Goal: Task Accomplishment & Management: Manage account settings

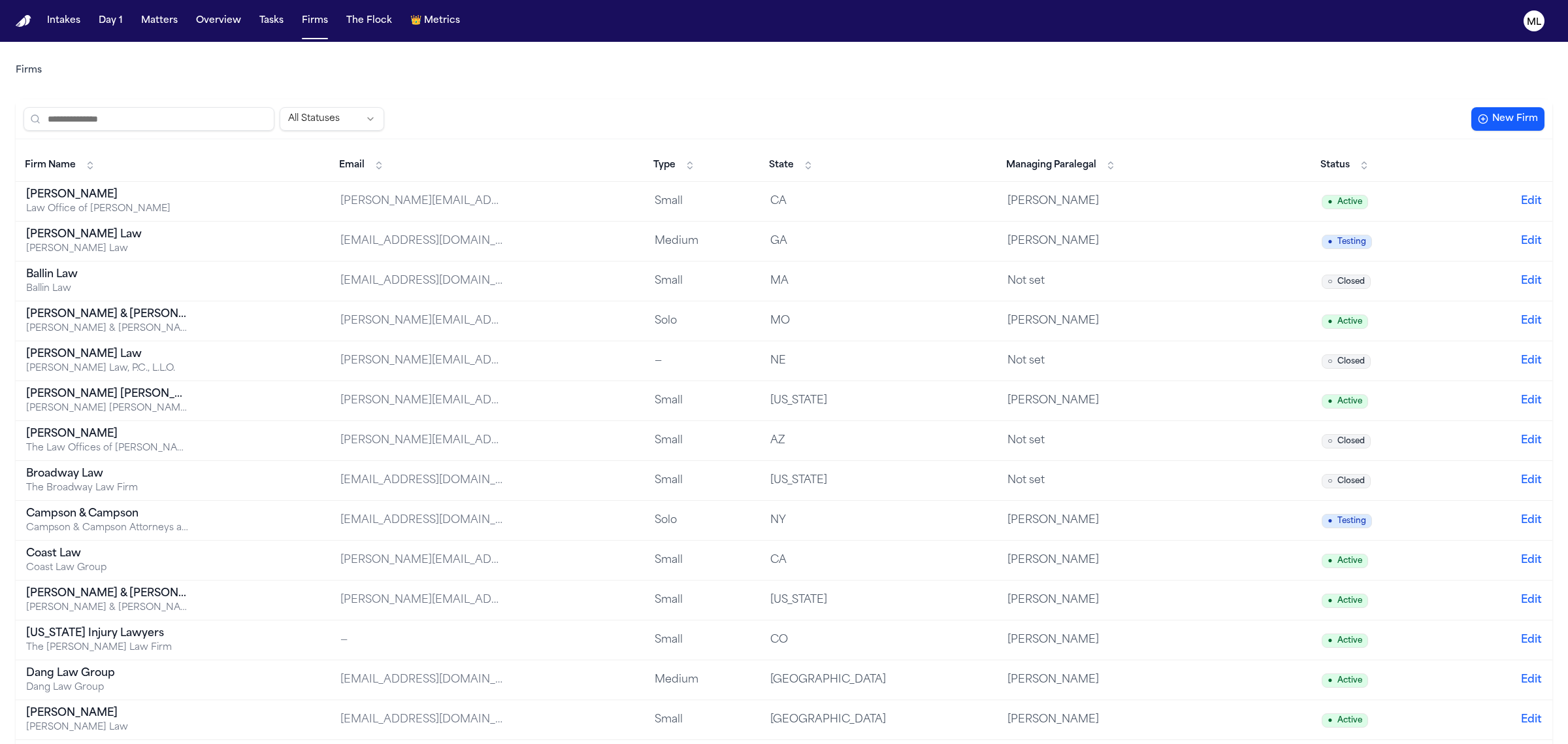
click at [1533, 128] on button "New Firm" at bounding box center [1508, 119] width 74 height 24
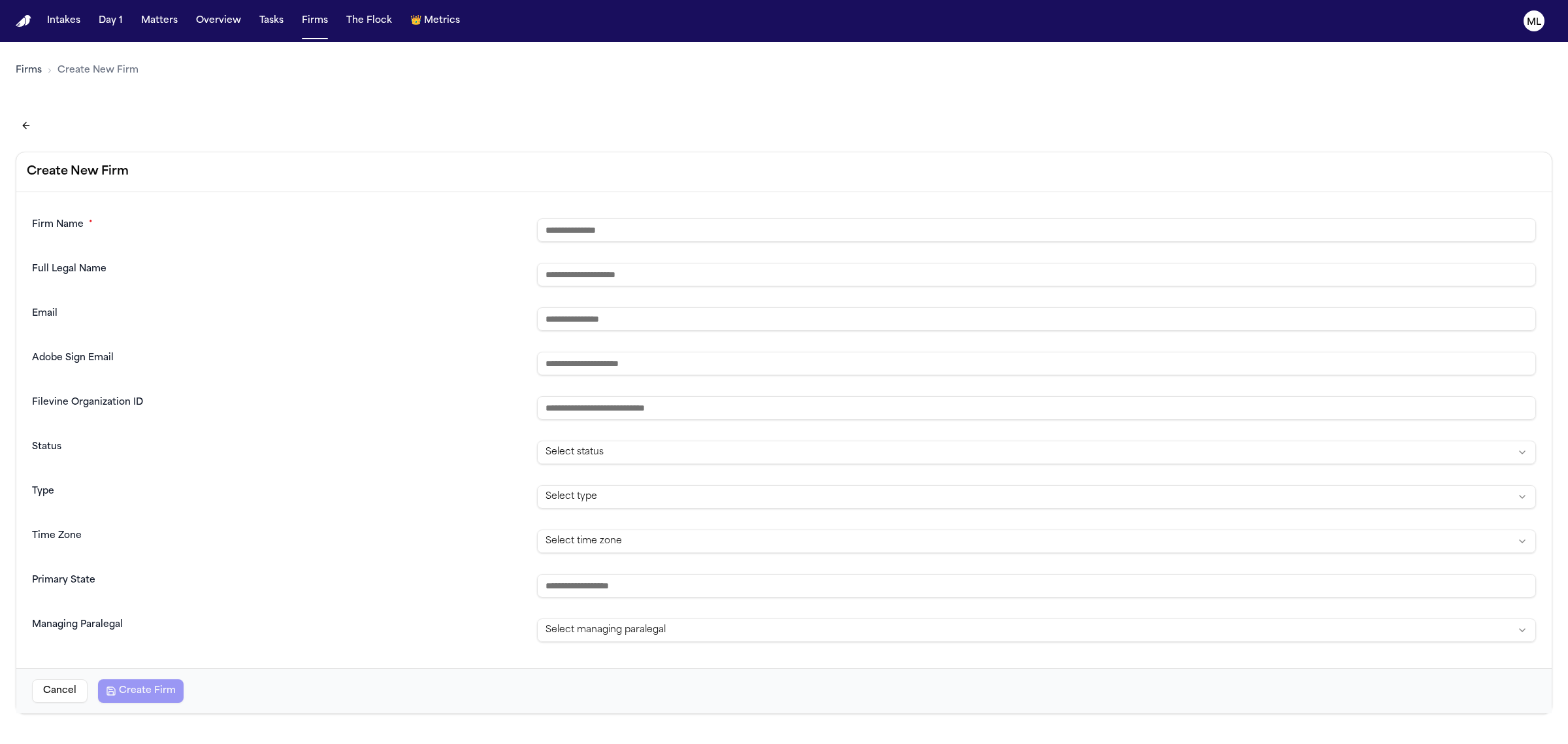
click at [791, 240] on input "text" at bounding box center [1036, 230] width 999 height 24
type input "**********"
click at [784, 171] on h2 "Create New Firm" at bounding box center [784, 172] width 1515 height 18
click at [25, 127] on button "Back to firms list" at bounding box center [26, 125] width 21 height 21
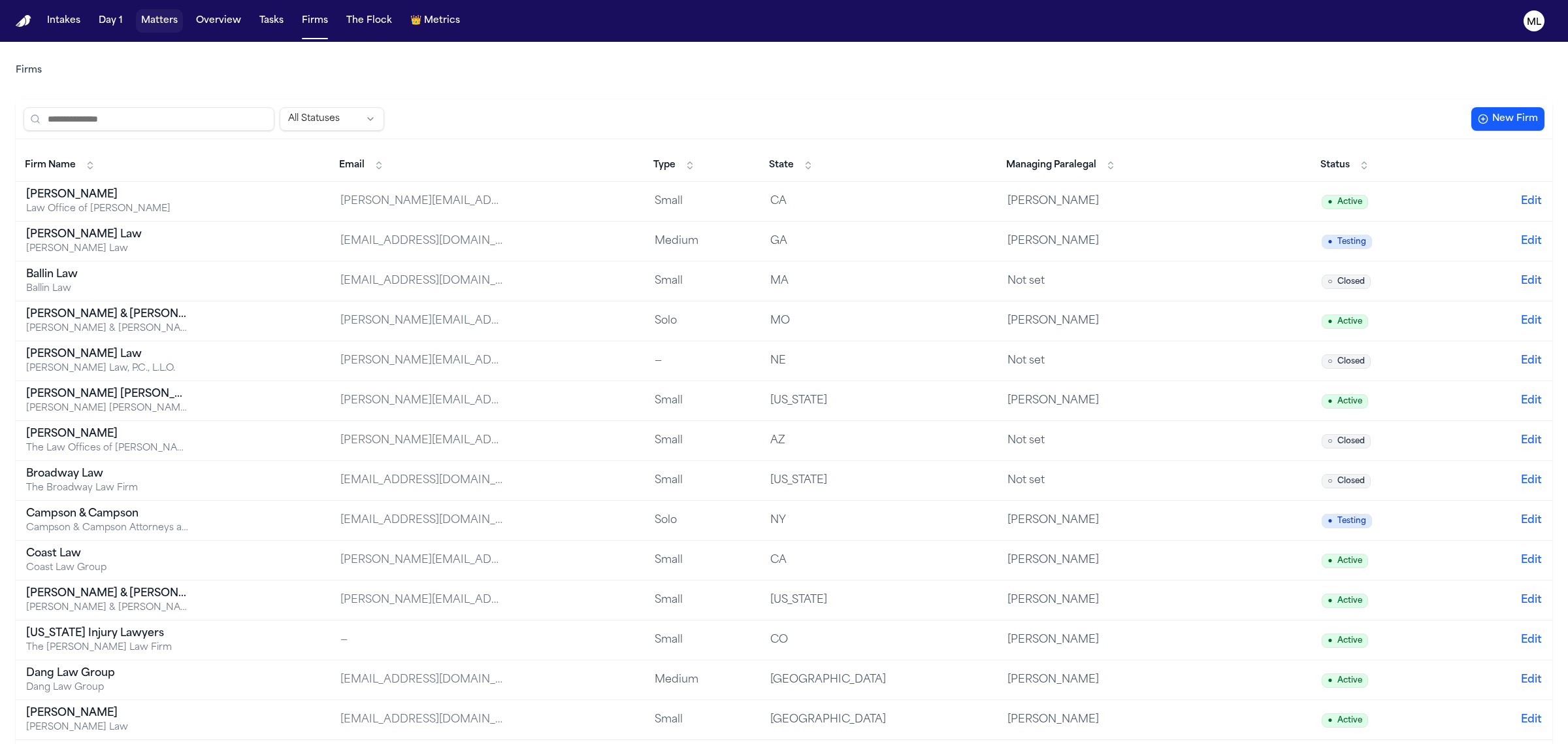
click at [168, 17] on button "Matters" at bounding box center [159, 21] width 47 height 24
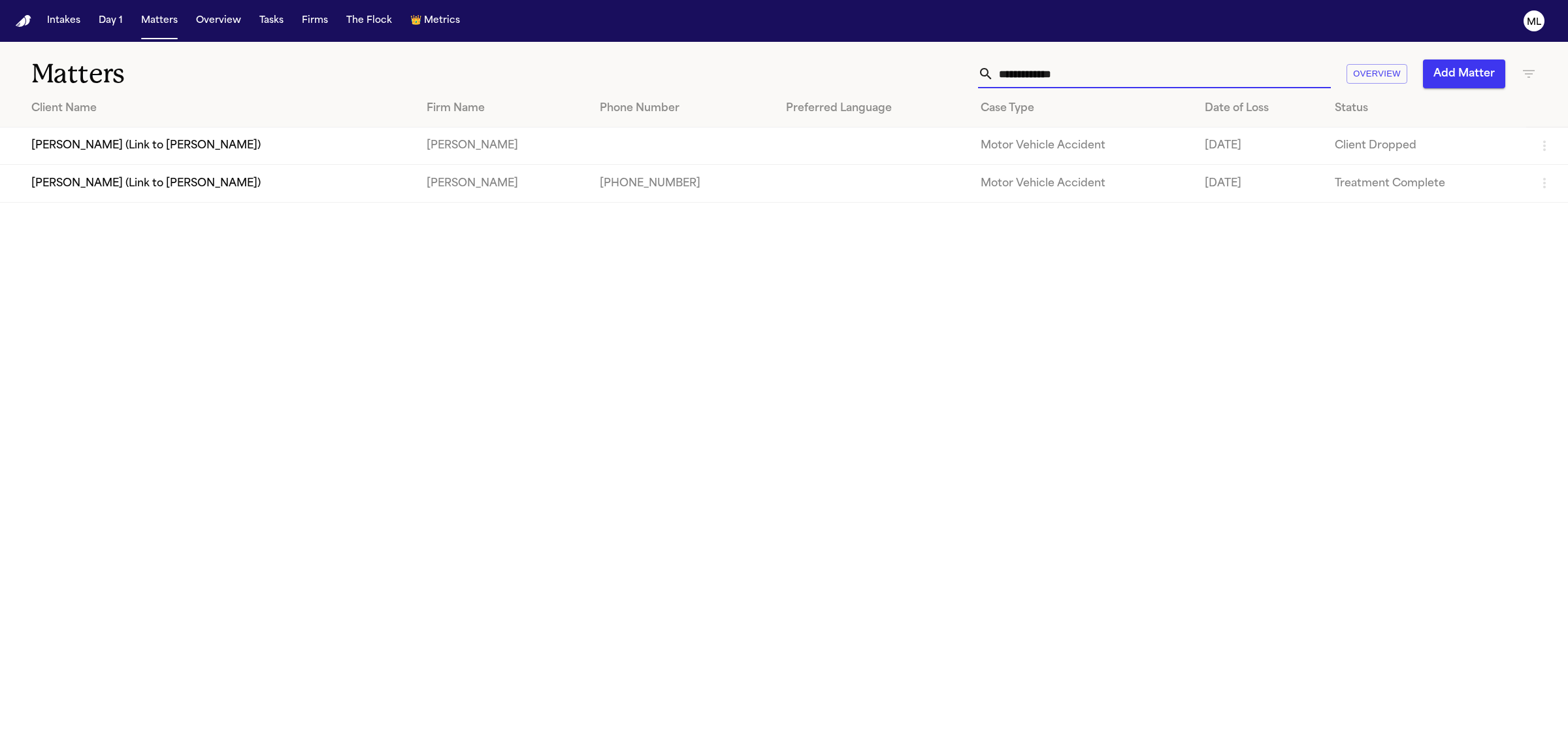
drag, startPoint x: 1122, startPoint y: 60, endPoint x: 922, endPoint y: 84, distance: 201.4
click at [922, 84] on div "**********" at bounding box center [1009, 74] width 1054 height 28
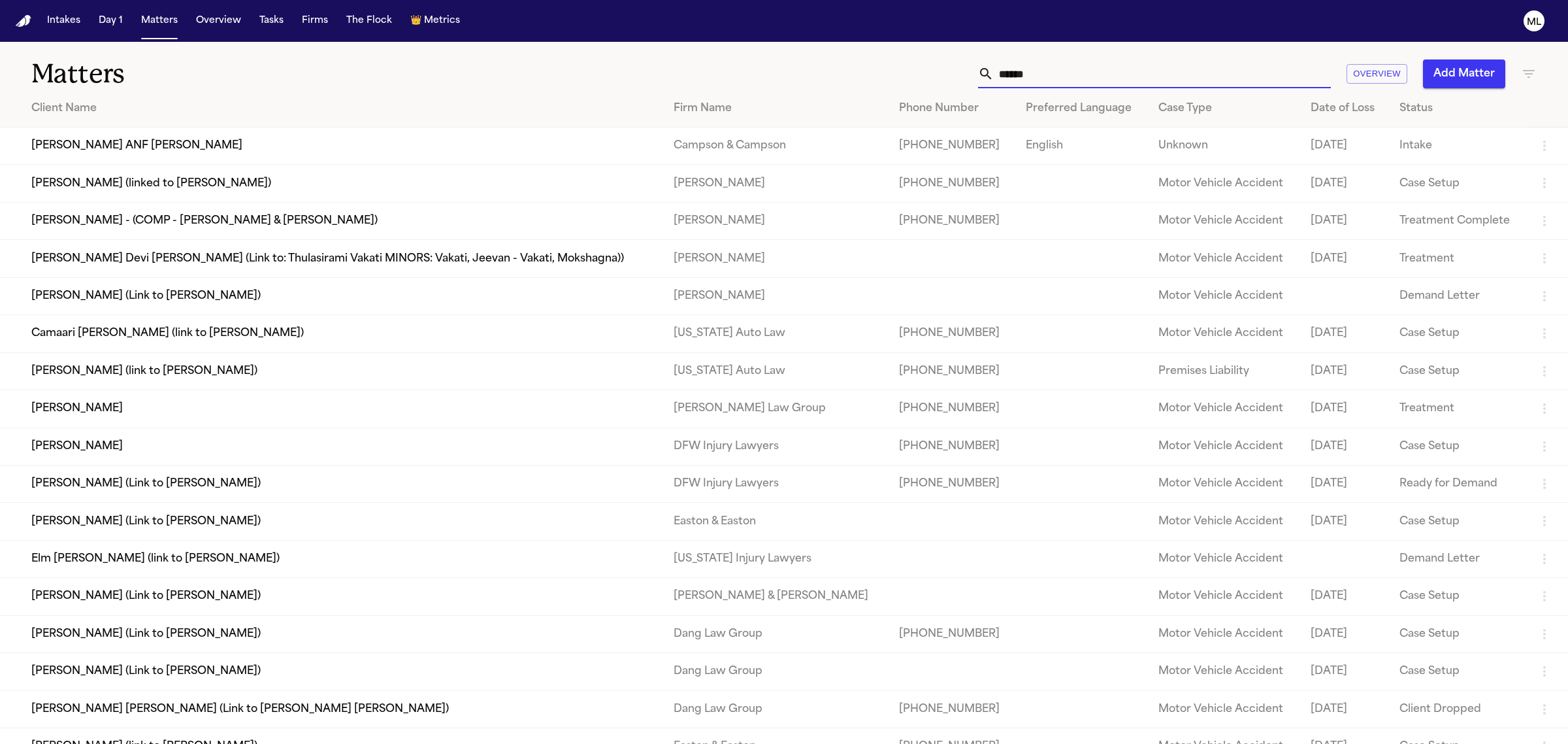
type input "******"
click at [100, 450] on td "[PERSON_NAME]" at bounding box center [331, 446] width 663 height 37
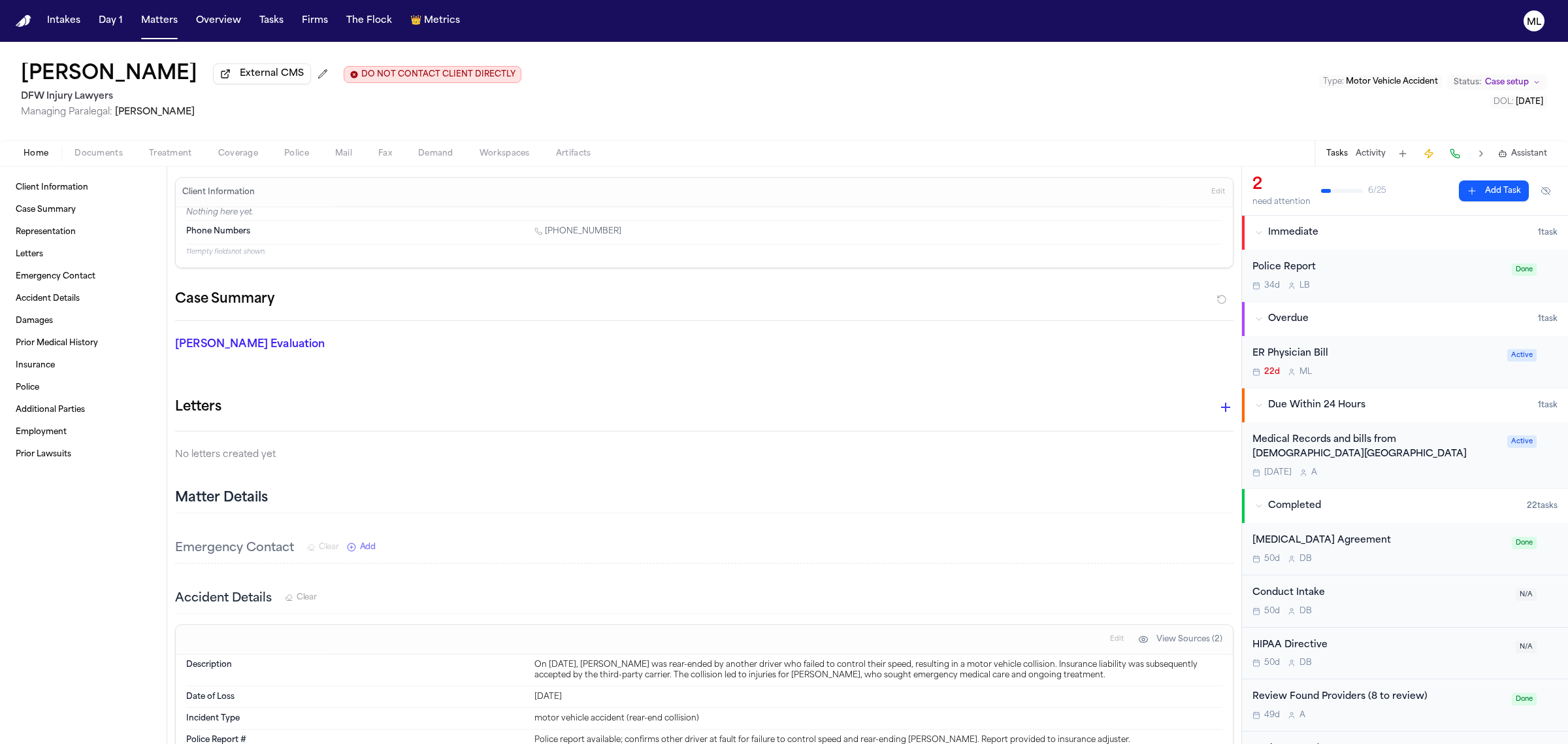
click at [1377, 365] on div "ER Physician Bill 22d M L" at bounding box center [1376, 362] width 247 height 31
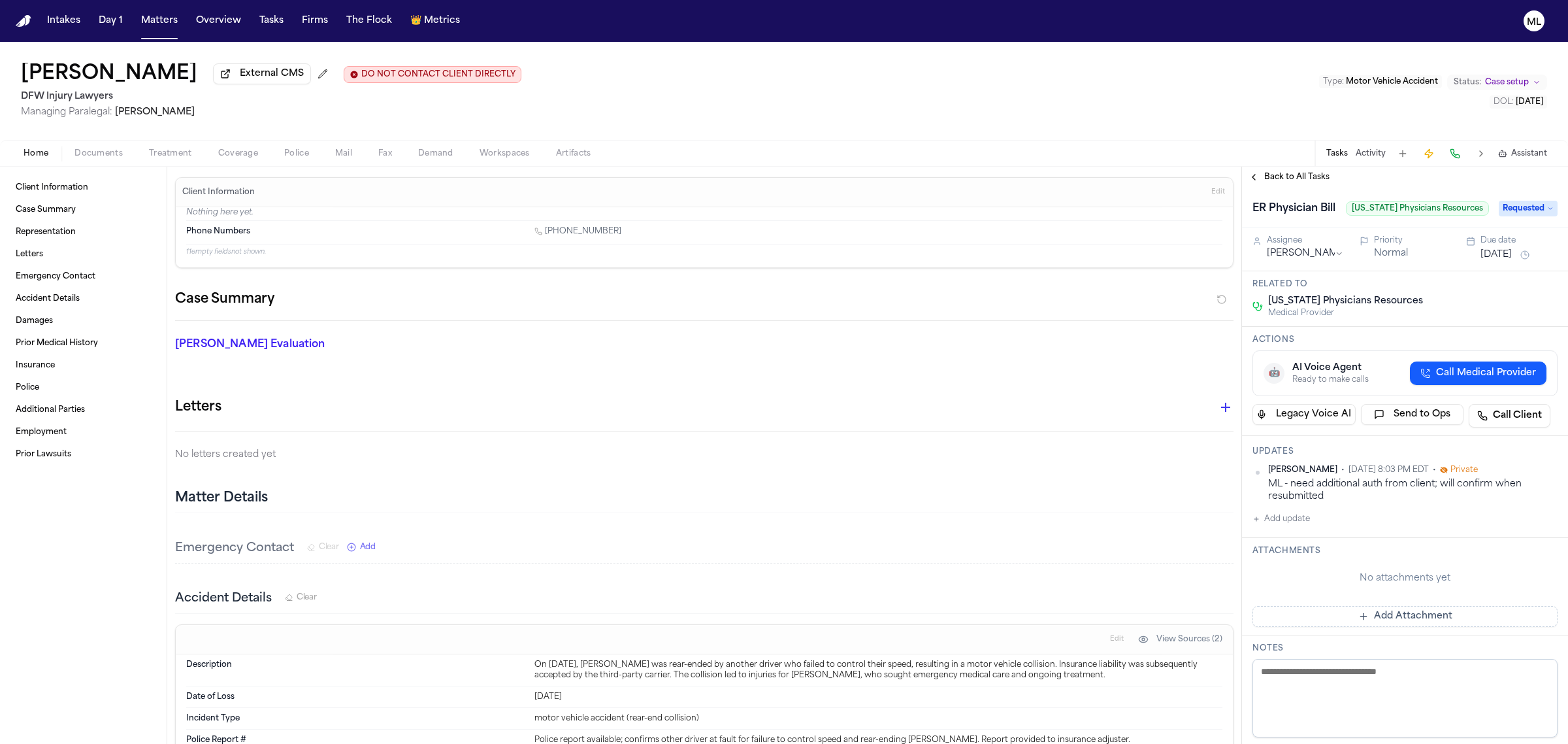
click at [1281, 518] on button "Add update" at bounding box center [1281, 519] width 58 height 16
click at [1281, 518] on textarea "Add your update" at bounding box center [1413, 529] width 279 height 26
type textarea "**********"
click at [1537, 561] on button "Add" at bounding box center [1540, 560] width 27 height 16
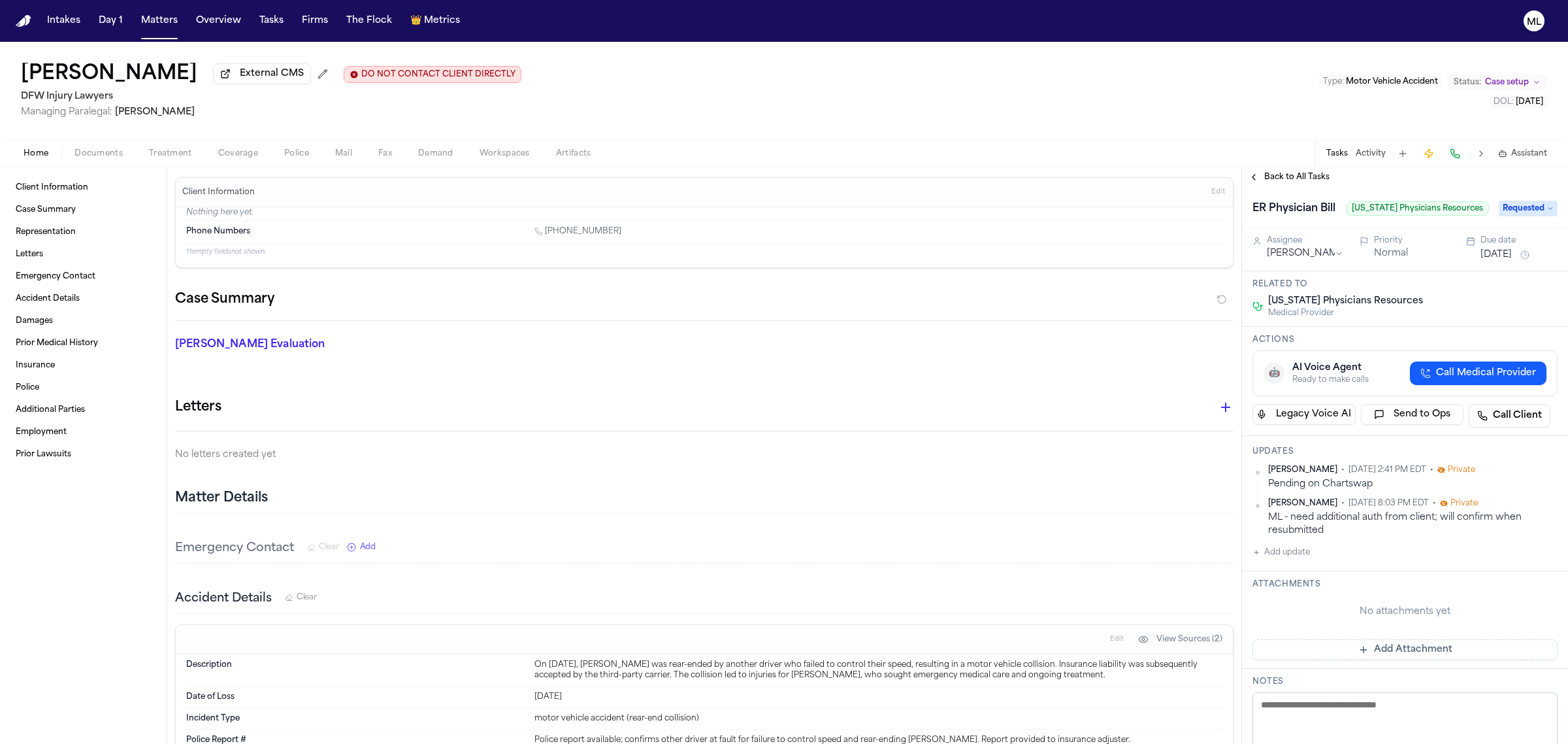
click at [1312, 178] on span "Back to All Tasks" at bounding box center [1297, 177] width 66 height 10
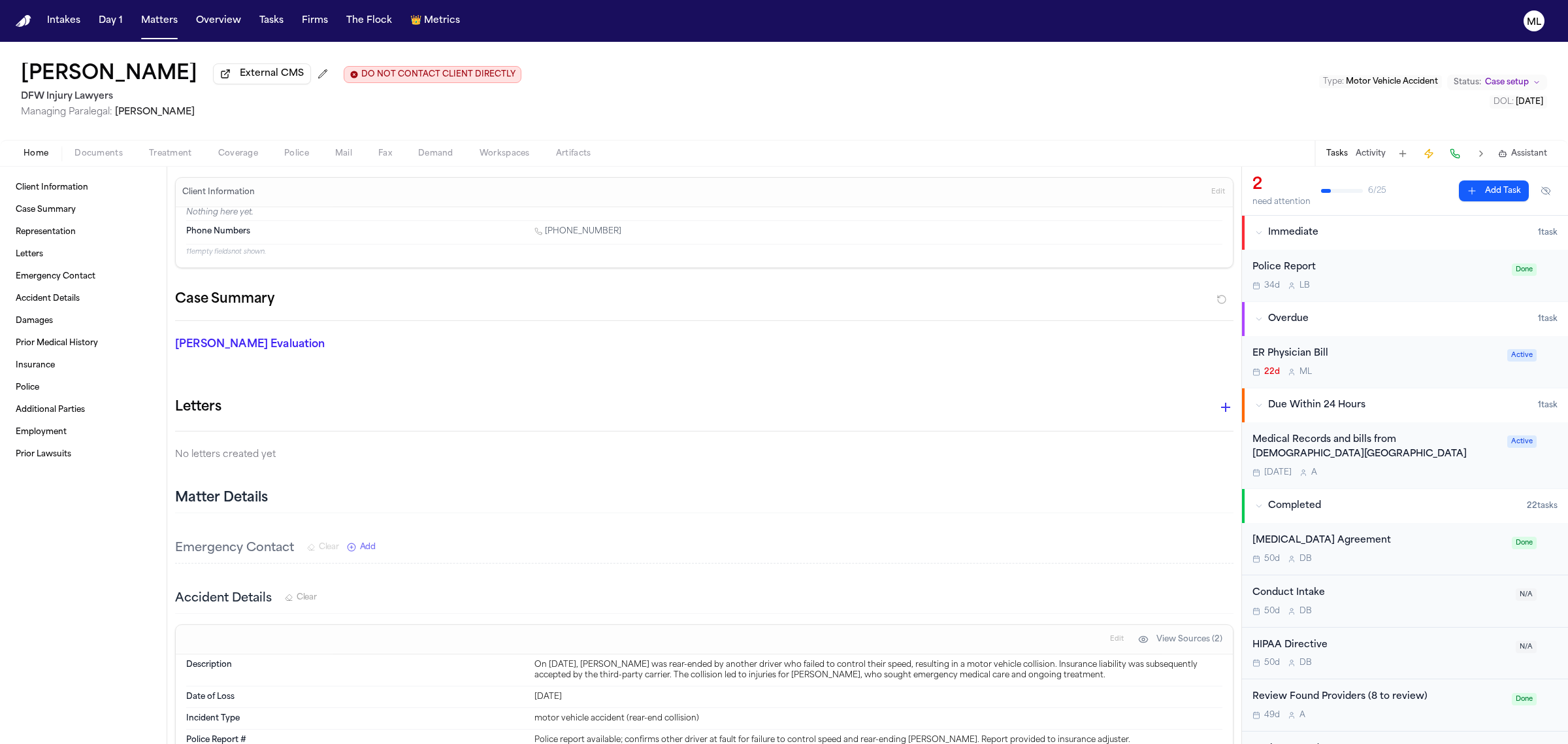
click at [1452, 363] on div "ER Physician Bill 22d M L" at bounding box center [1376, 362] width 247 height 31
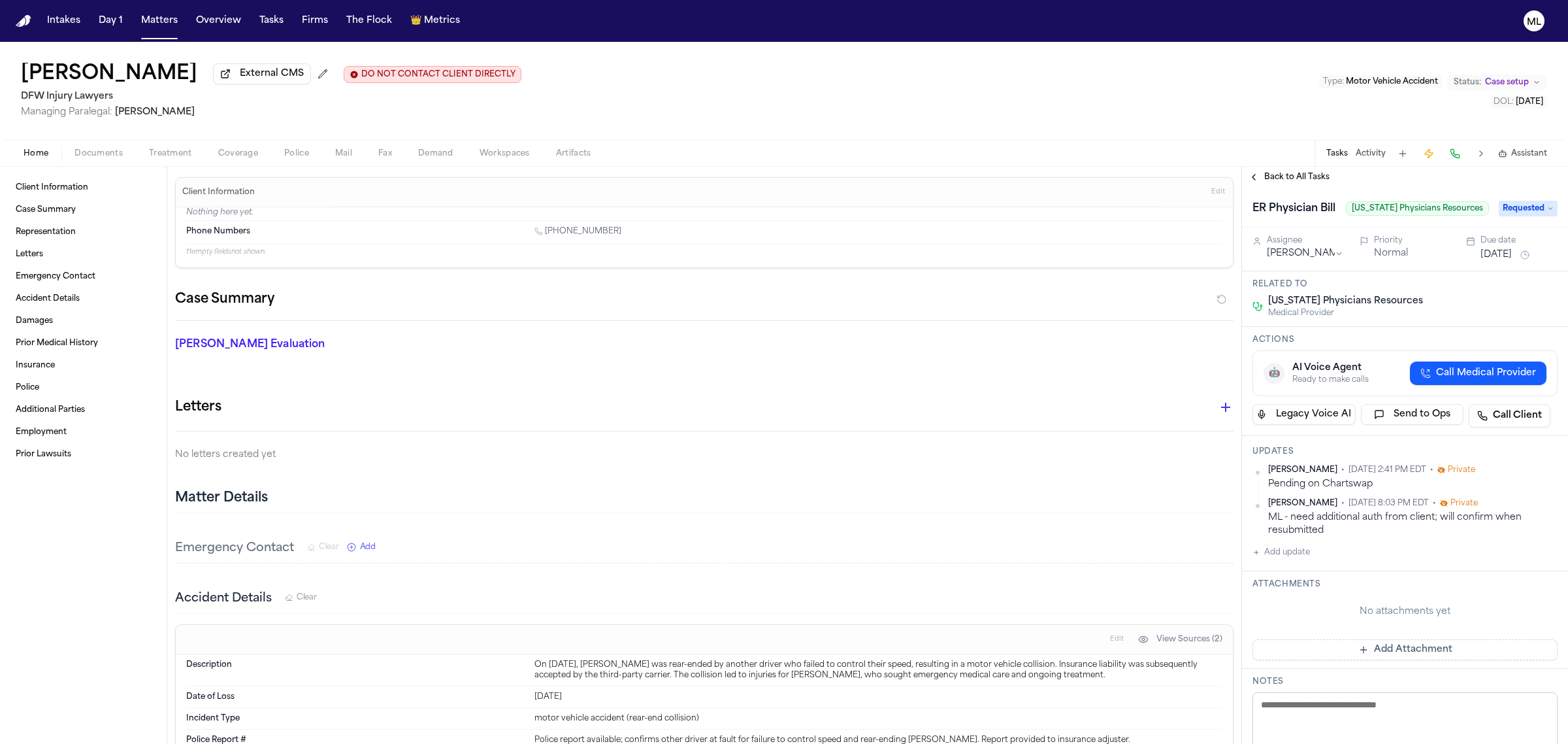
click at [1511, 253] on button "Sep 3, 2025" at bounding box center [1497, 255] width 32 height 13
click at [1469, 436] on button "30" at bounding box center [1465, 438] width 21 height 21
click at [1299, 175] on span "Back to All Tasks" at bounding box center [1297, 177] width 66 height 10
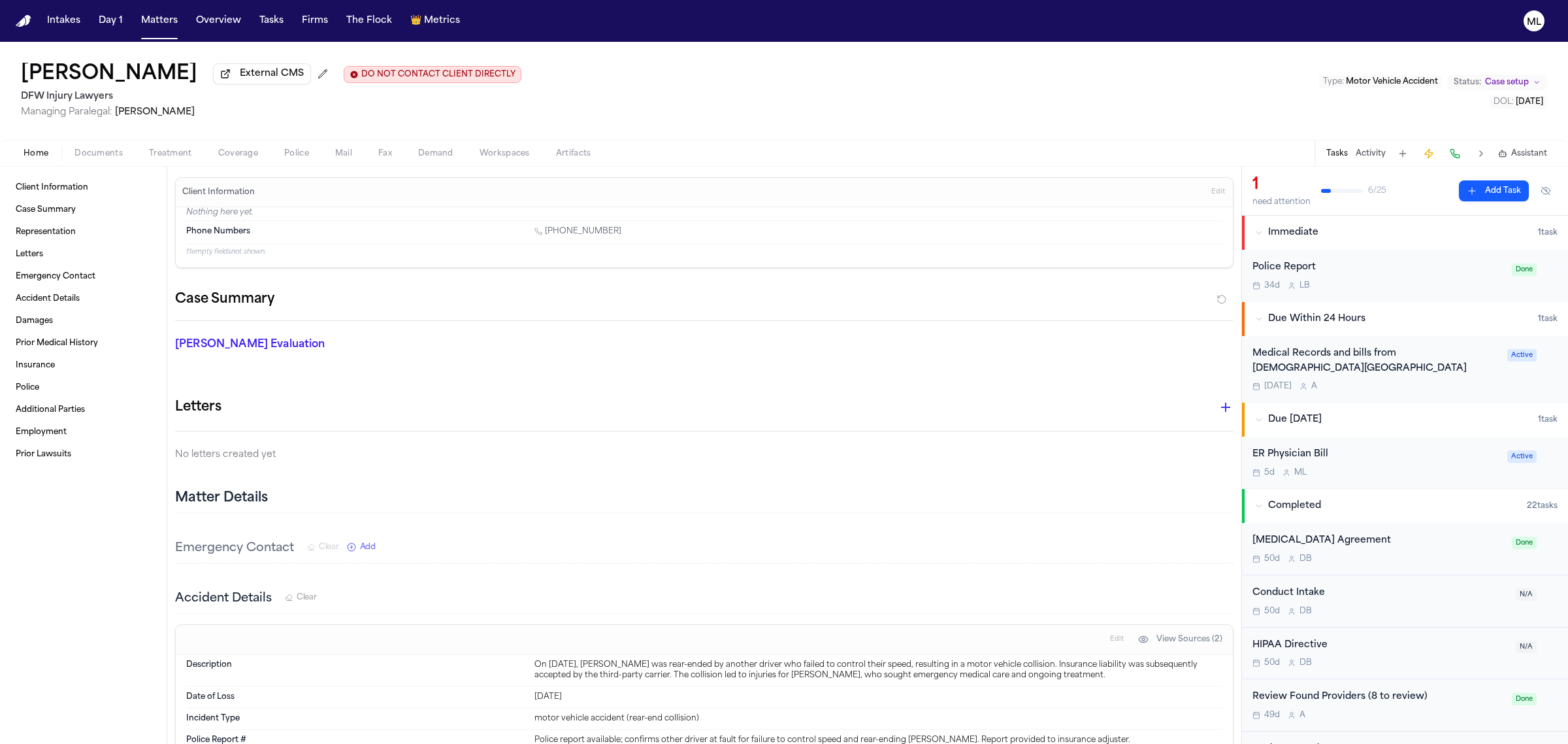
click at [1419, 373] on div "Medical Records and bills from [DEMOGRAPHIC_DATA][GEOGRAPHIC_DATA]" at bounding box center [1376, 362] width 247 height 30
